Goal: Task Accomplishment & Management: Manage account settings

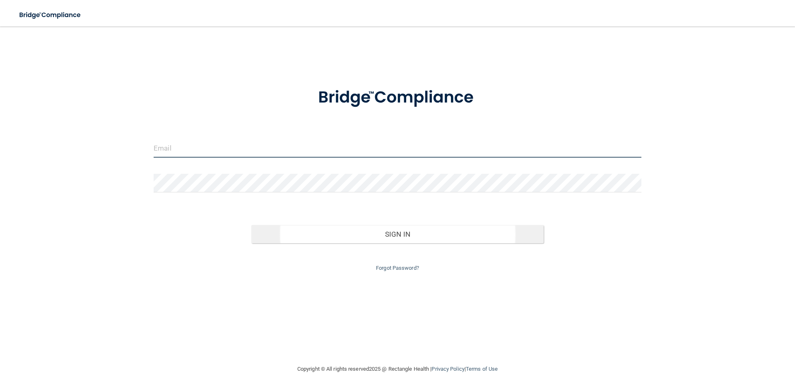
type input "[EMAIL_ADDRESS][DOMAIN_NAME]"
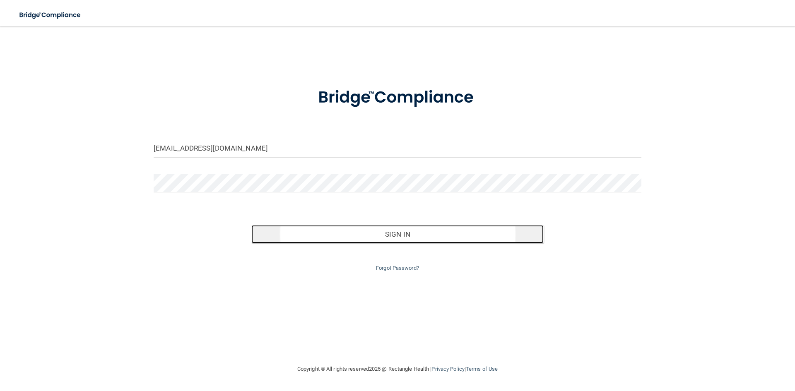
click at [407, 238] on button "Sign In" at bounding box center [397, 234] width 293 height 18
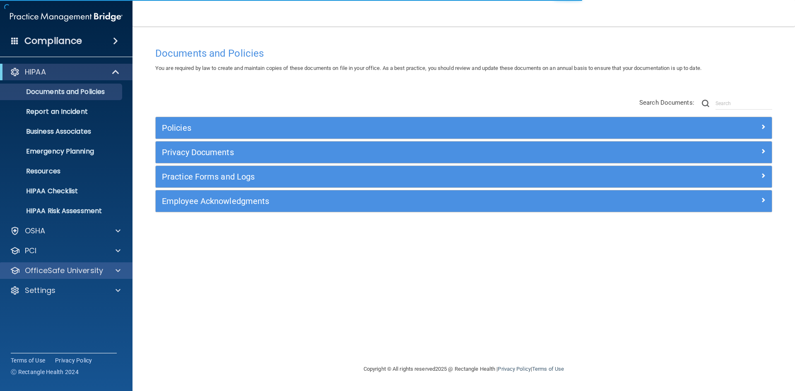
click at [103, 265] on div "OfficeSafe University" at bounding box center [66, 270] width 133 height 17
click at [119, 270] on span at bounding box center [118, 271] width 5 height 10
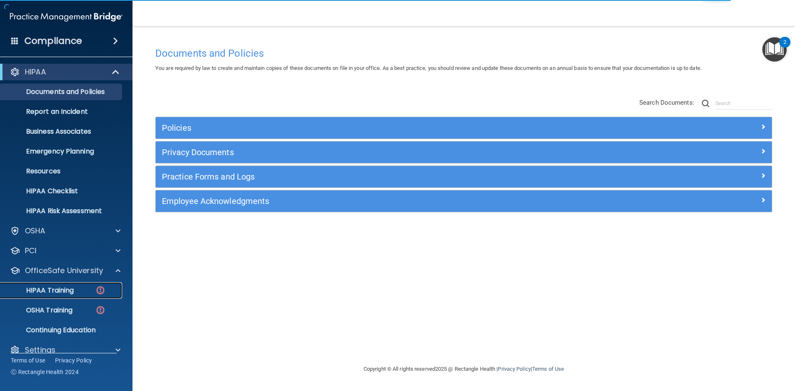
click at [96, 287] on img at bounding box center [100, 290] width 10 height 10
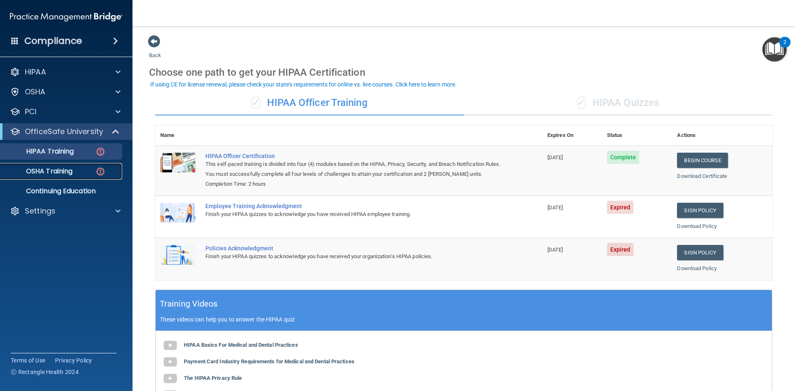
click at [96, 173] on img at bounding box center [100, 171] width 10 height 10
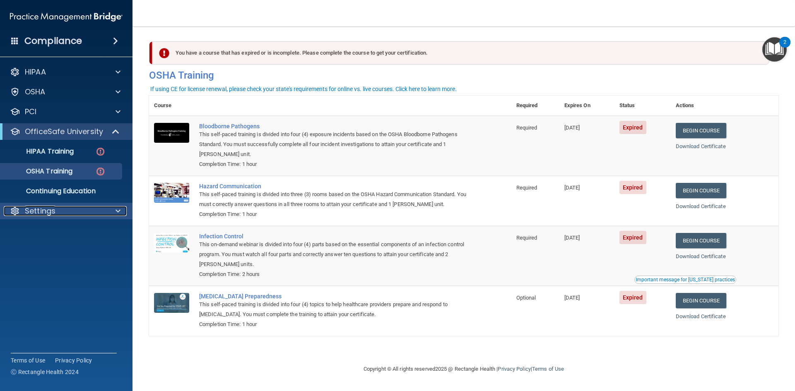
click at [116, 211] on span at bounding box center [118, 211] width 5 height 10
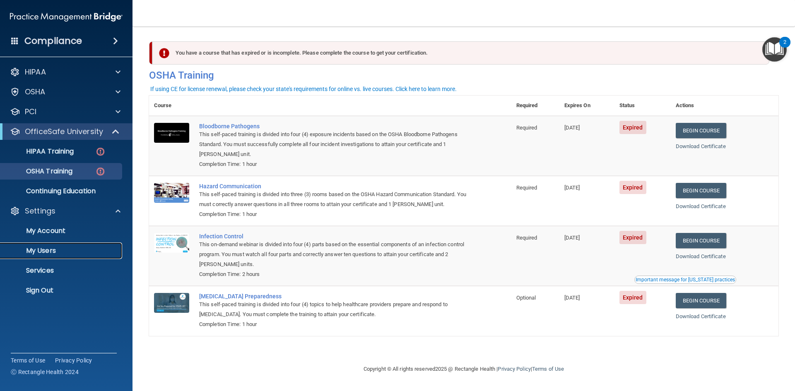
click at [57, 251] on p "My Users" at bounding box center [61, 251] width 113 height 8
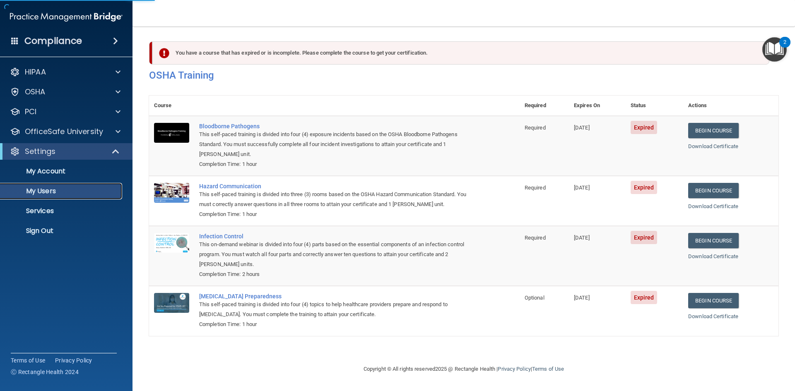
select select "20"
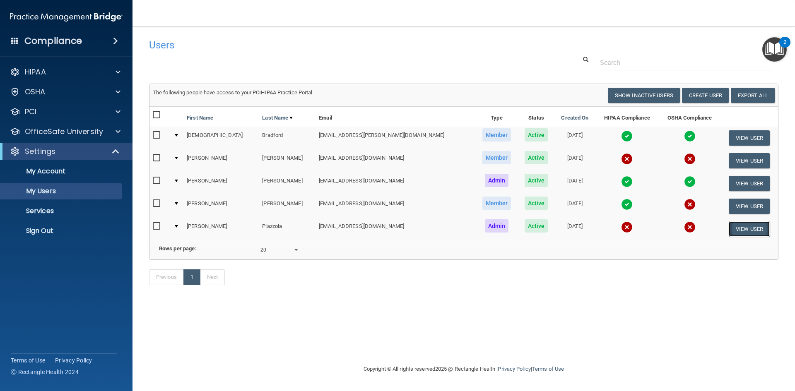
click at [733, 226] on button "View User" at bounding box center [749, 229] width 41 height 15
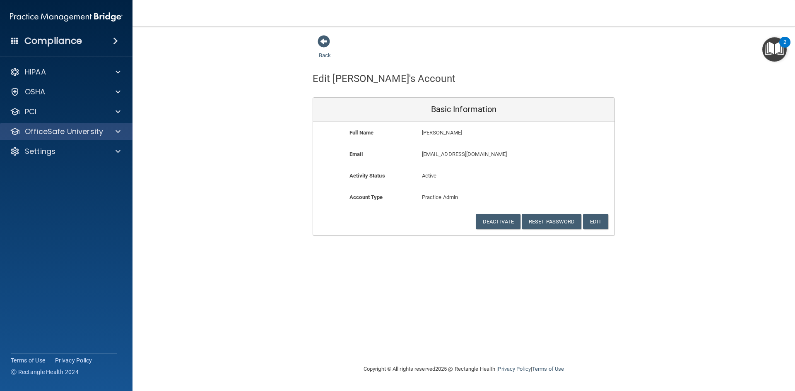
click at [121, 126] on div "OfficeSafe University" at bounding box center [66, 131] width 133 height 17
click at [126, 128] on div at bounding box center [116, 132] width 21 height 10
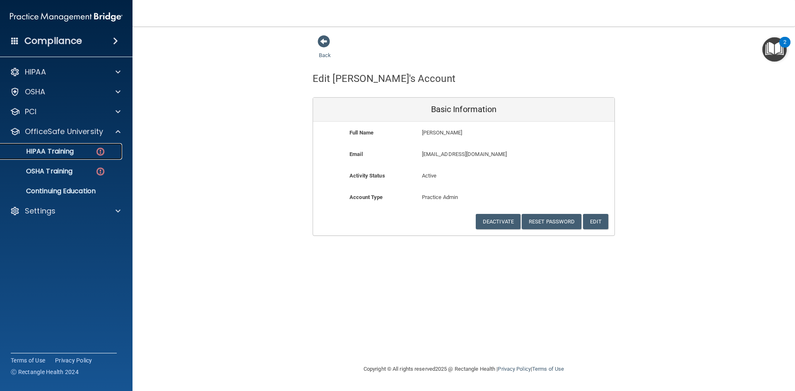
click at [98, 144] on link "HIPAA Training" at bounding box center [57, 151] width 130 height 17
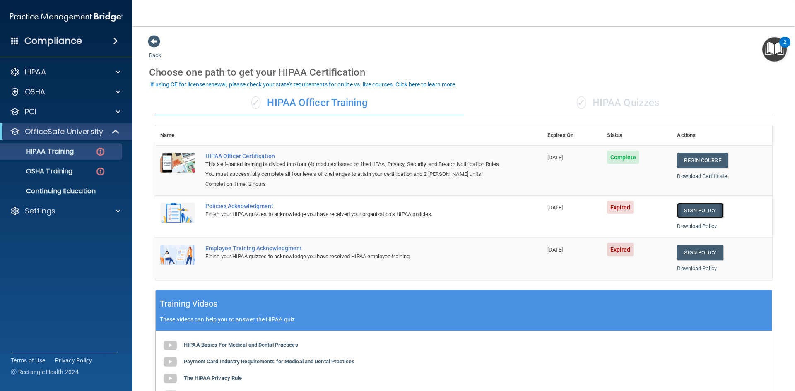
click at [704, 212] on link "Sign Policy" at bounding box center [700, 210] width 46 height 15
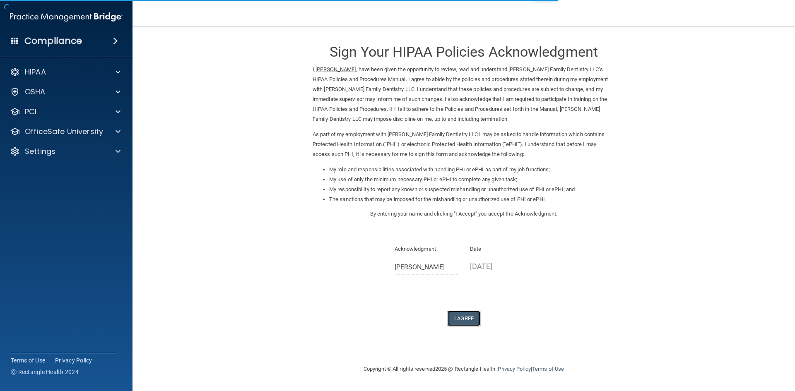
click at [467, 319] on button "I Agree" at bounding box center [463, 318] width 33 height 15
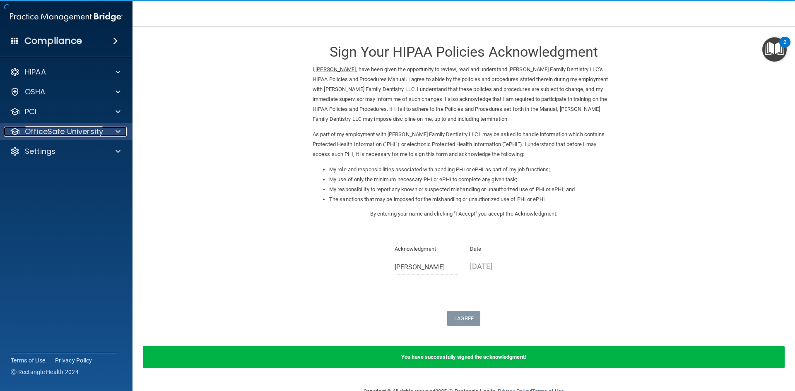
click at [116, 134] on span at bounding box center [118, 132] width 5 height 10
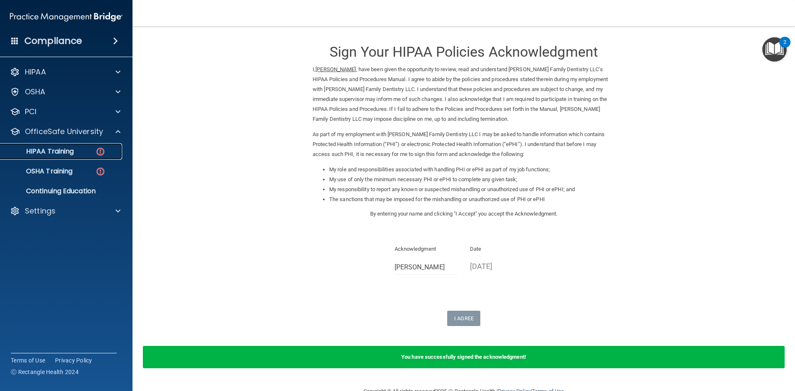
click at [104, 154] on img at bounding box center [100, 152] width 10 height 10
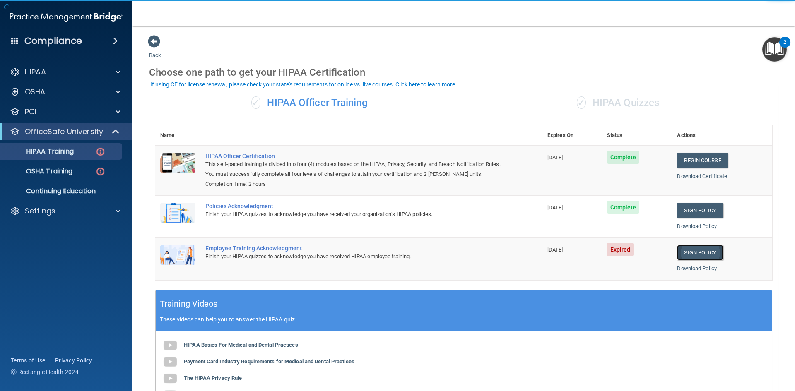
click at [691, 254] on link "Sign Policy" at bounding box center [700, 252] width 46 height 15
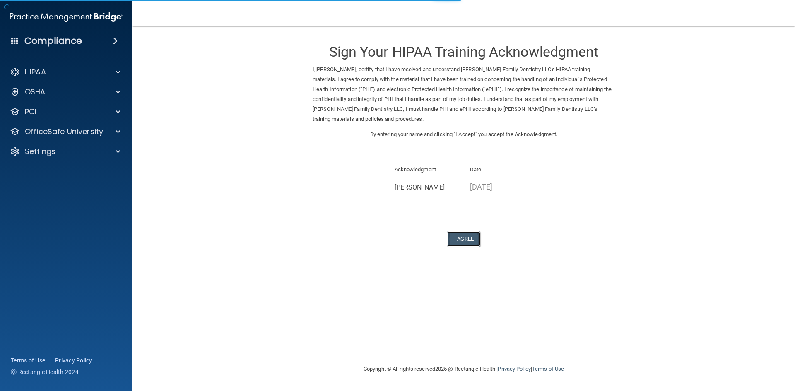
click at [472, 239] on button "I Agree" at bounding box center [463, 238] width 33 height 15
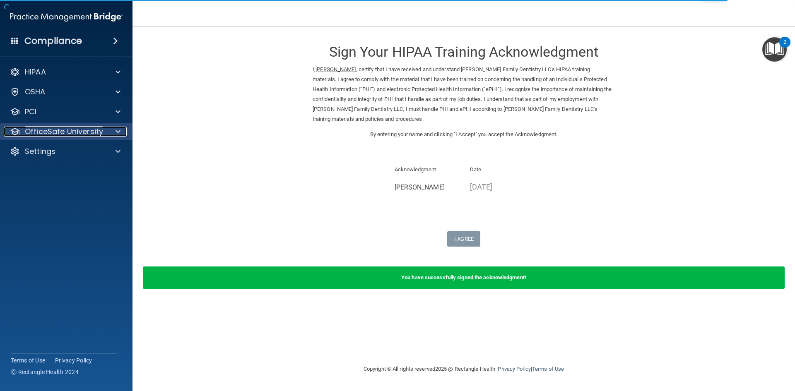
click at [99, 129] on p "OfficeSafe University" at bounding box center [64, 132] width 78 height 10
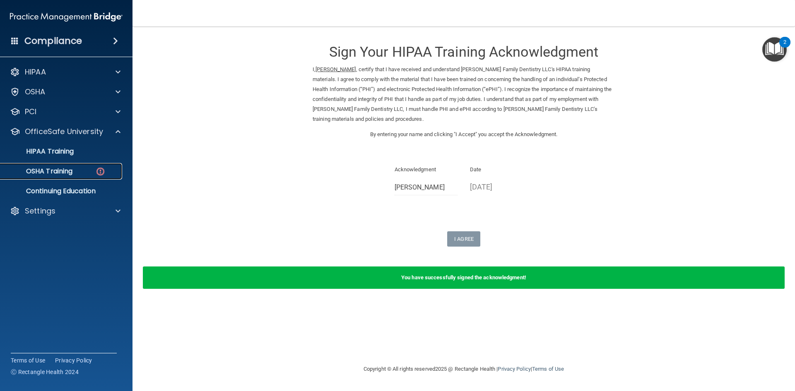
click at [99, 171] on img at bounding box center [100, 171] width 10 height 10
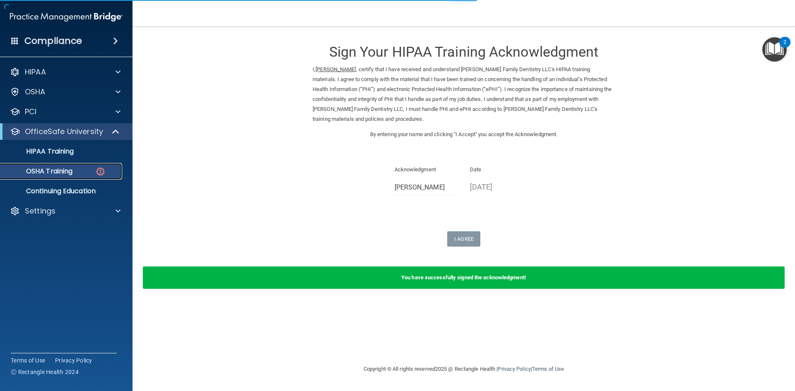
drag, startPoint x: 99, startPoint y: 171, endPoint x: 78, endPoint y: 173, distance: 20.8
click at [78, 173] on div "OSHA Training" at bounding box center [61, 171] width 113 height 8
